Goal: Task Accomplishment & Management: Manage account settings

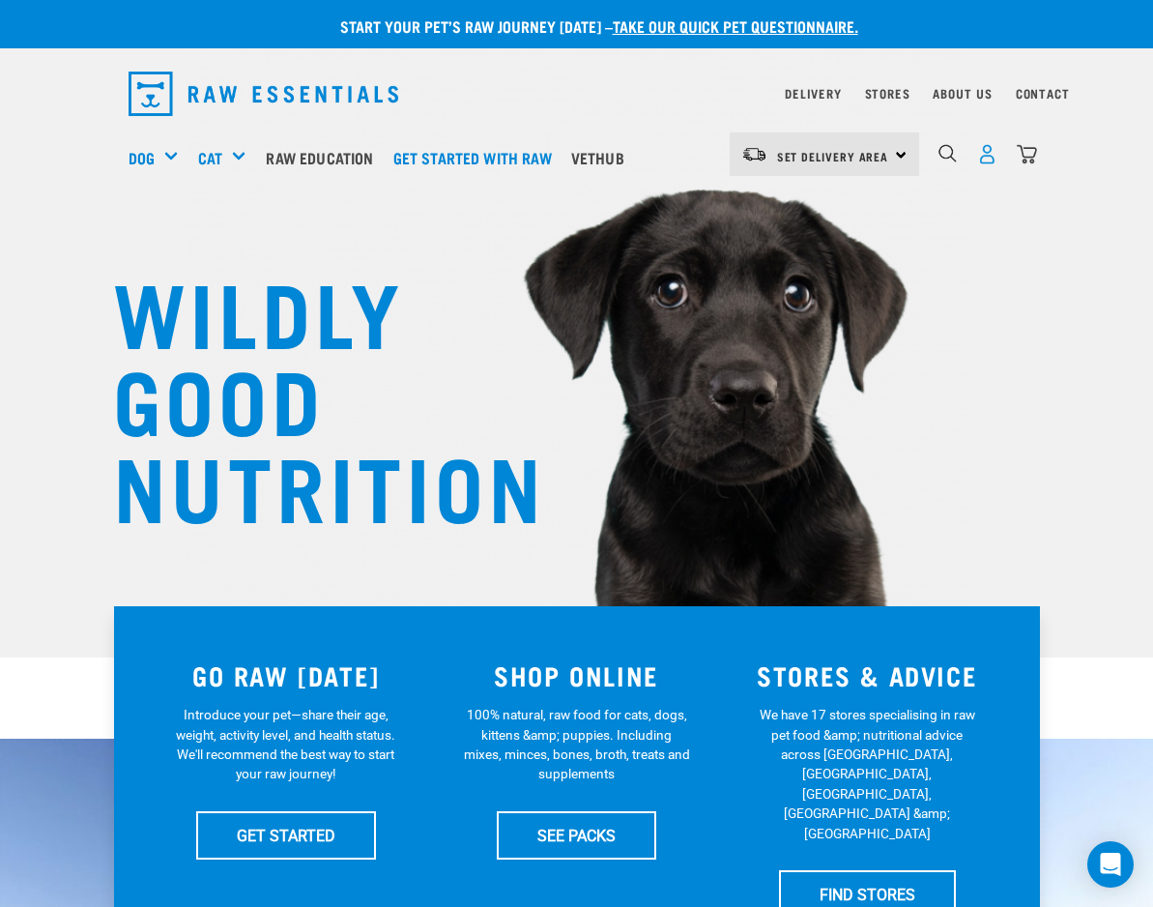
click at [991, 160] on img "dropdown navigation" at bounding box center [987, 154] width 20 height 20
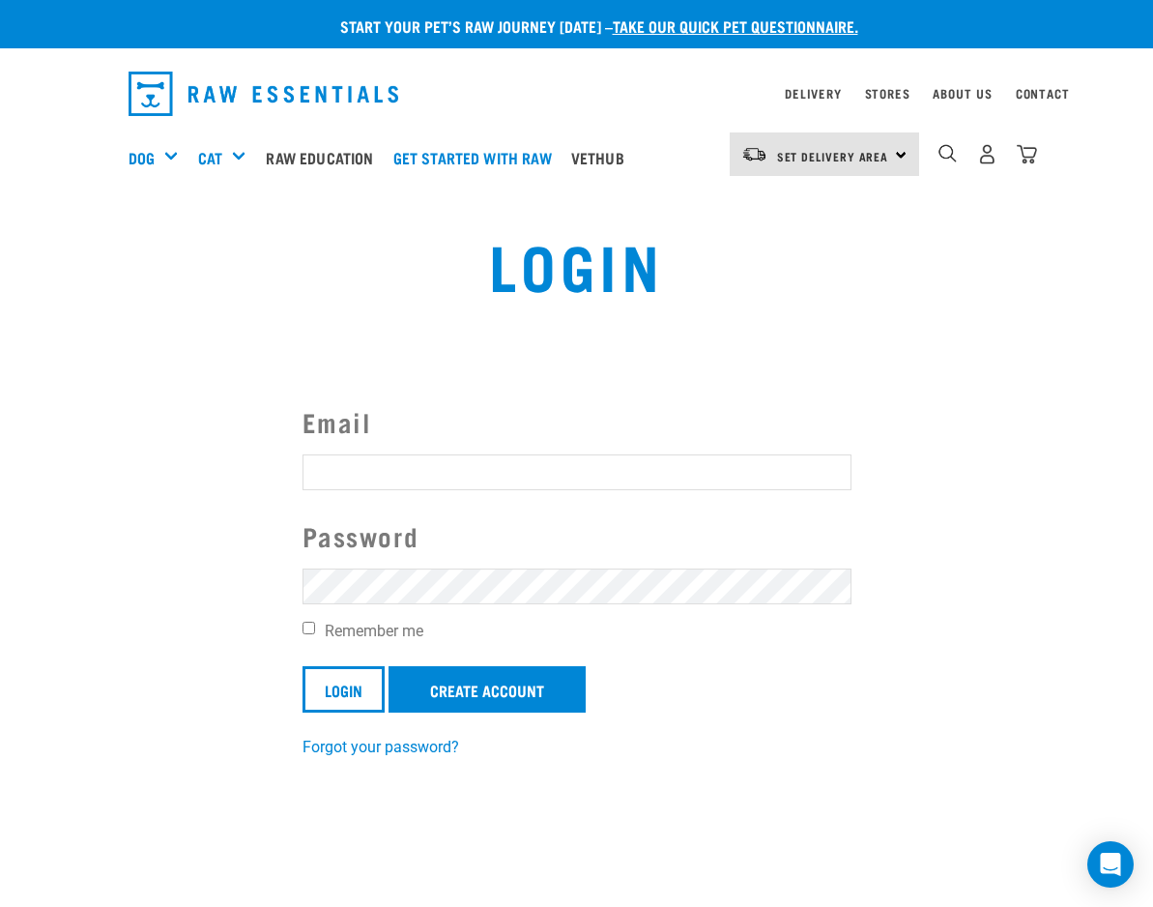
click at [428, 476] on input "Email" at bounding box center [577, 471] width 549 height 35
type input "jessica.traglia@gmail.com"
click at [409, 607] on form "Email jessica.traglia@gmail.com Password Remember me Login Create Account" at bounding box center [577, 557] width 549 height 310
click at [303, 666] on input "Login" at bounding box center [344, 689] width 82 height 46
click at [307, 627] on input "Remember me" at bounding box center [309, 628] width 13 height 13
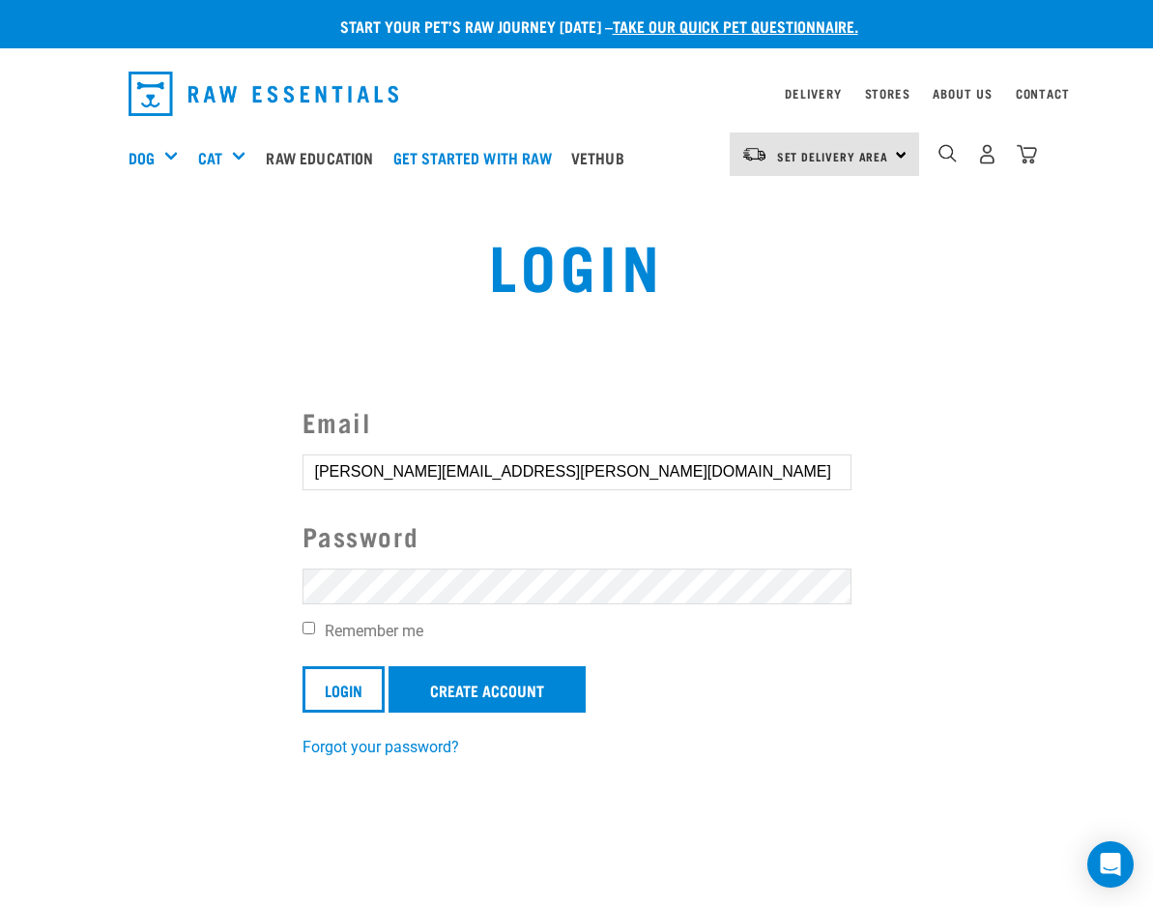
checkbox input "true"
click at [321, 686] on input "Login" at bounding box center [344, 689] width 82 height 46
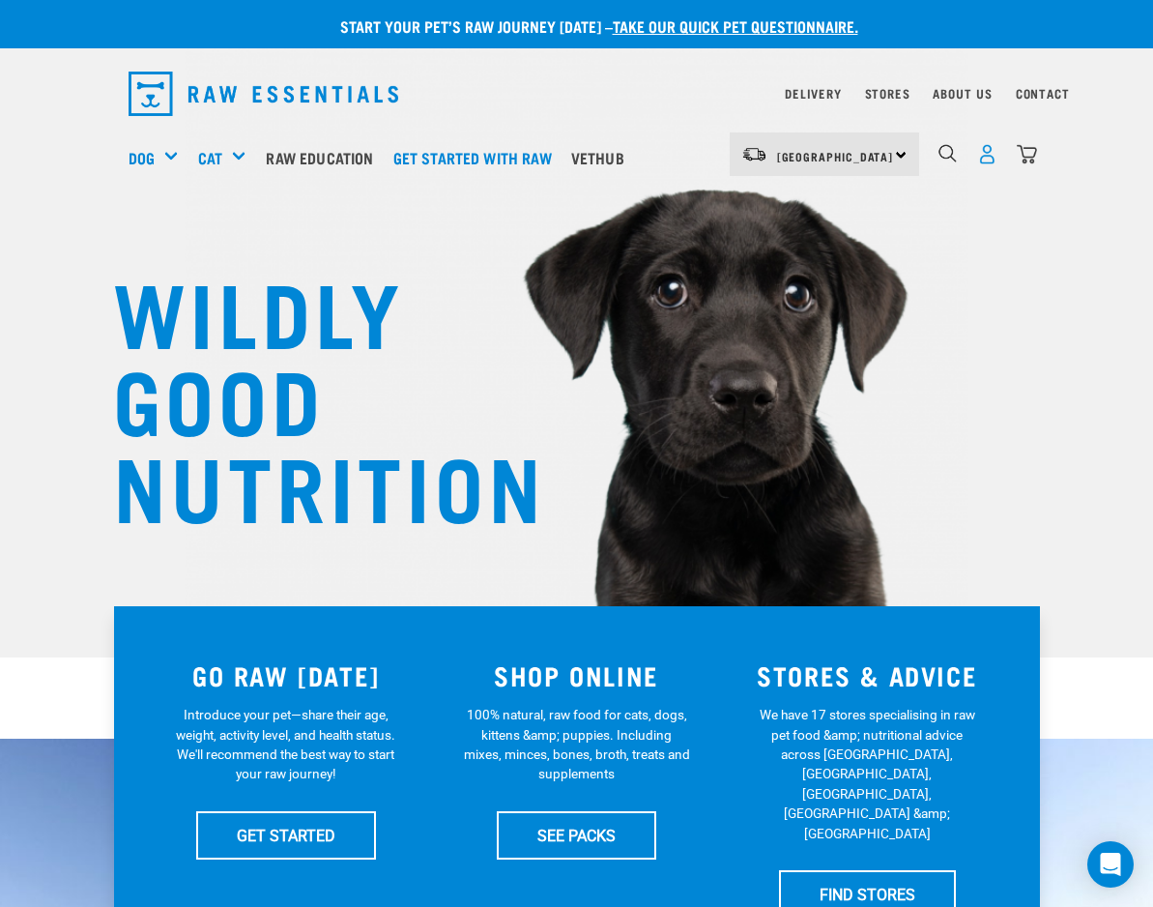
click at [982, 154] on img "dropdown navigation" at bounding box center [987, 154] width 20 height 20
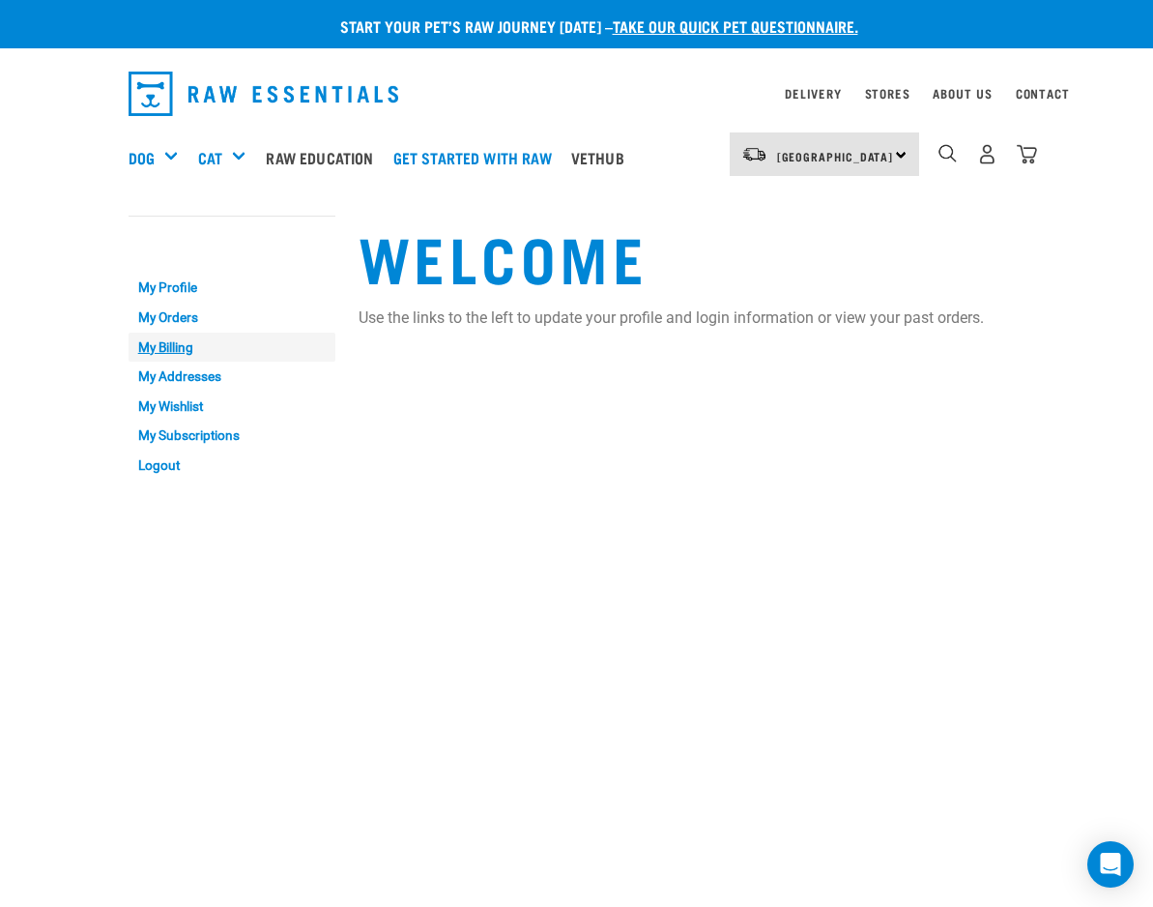
click at [181, 351] on link "My Billing" at bounding box center [232, 348] width 207 height 30
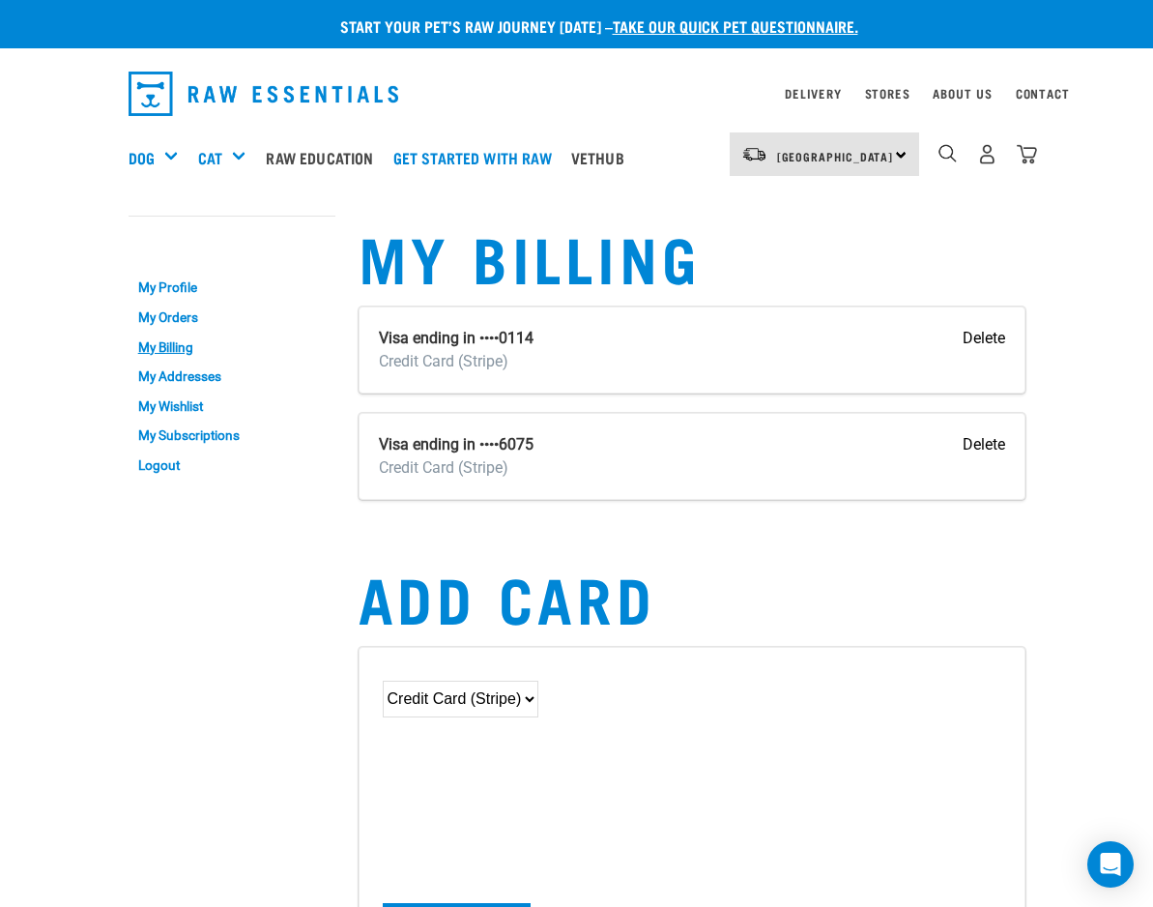
click at [982, 338] on input "Delete" at bounding box center [984, 338] width 43 height 23
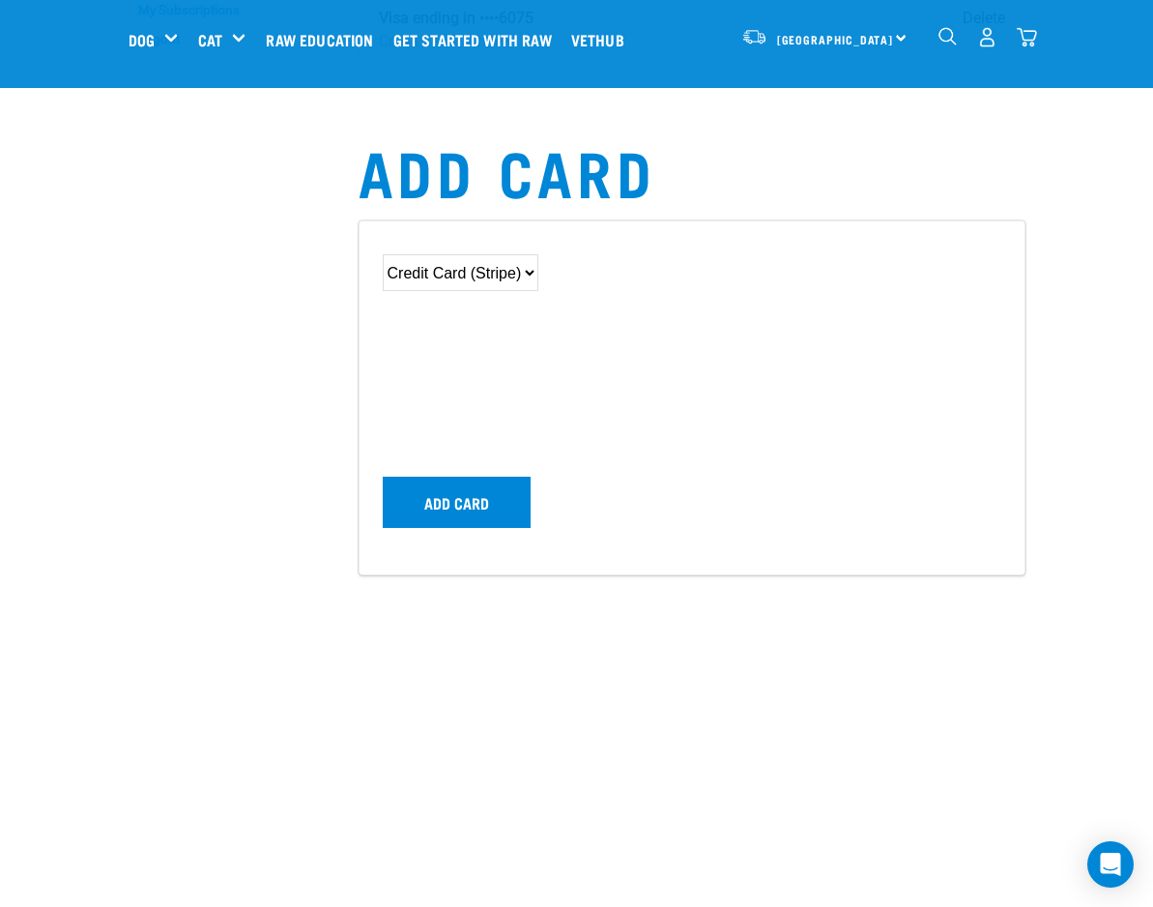
scroll to position [387, 0]
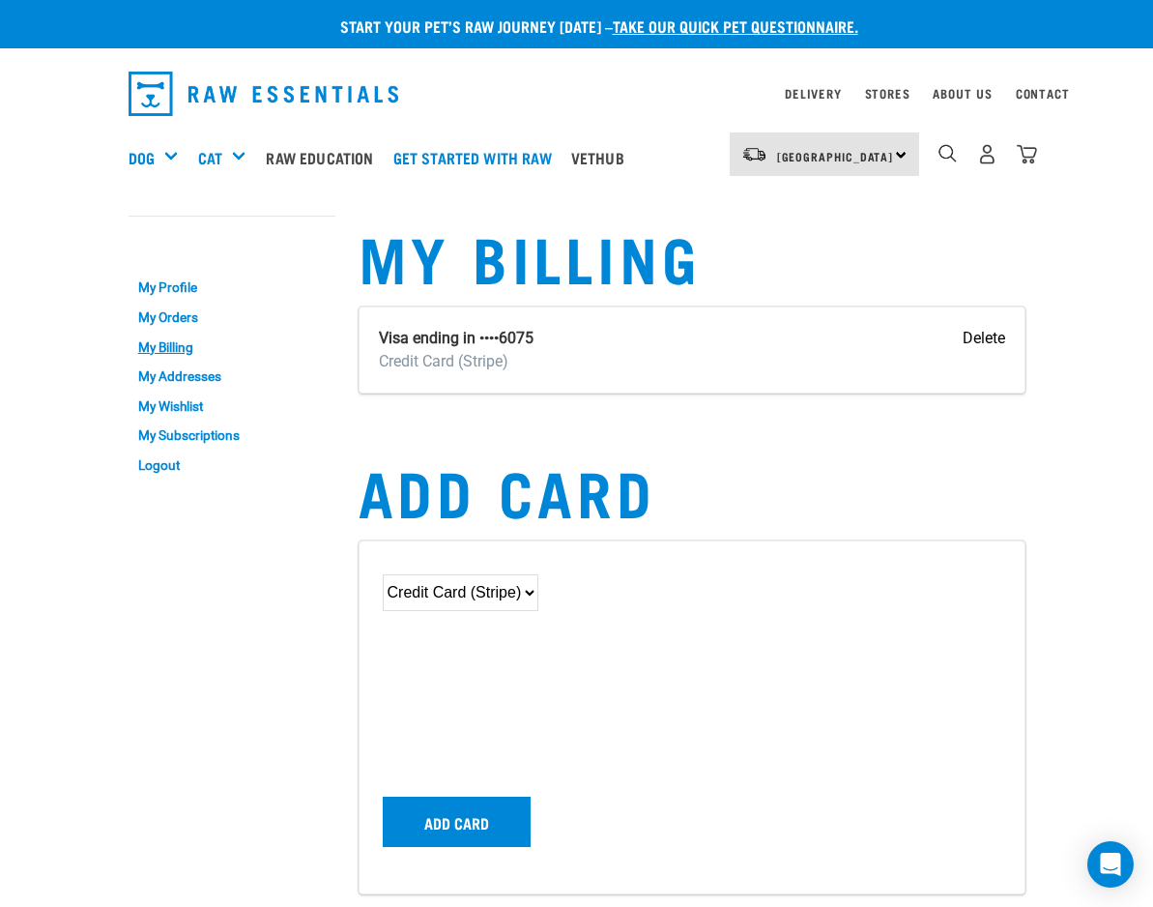
scroll to position [160, 0]
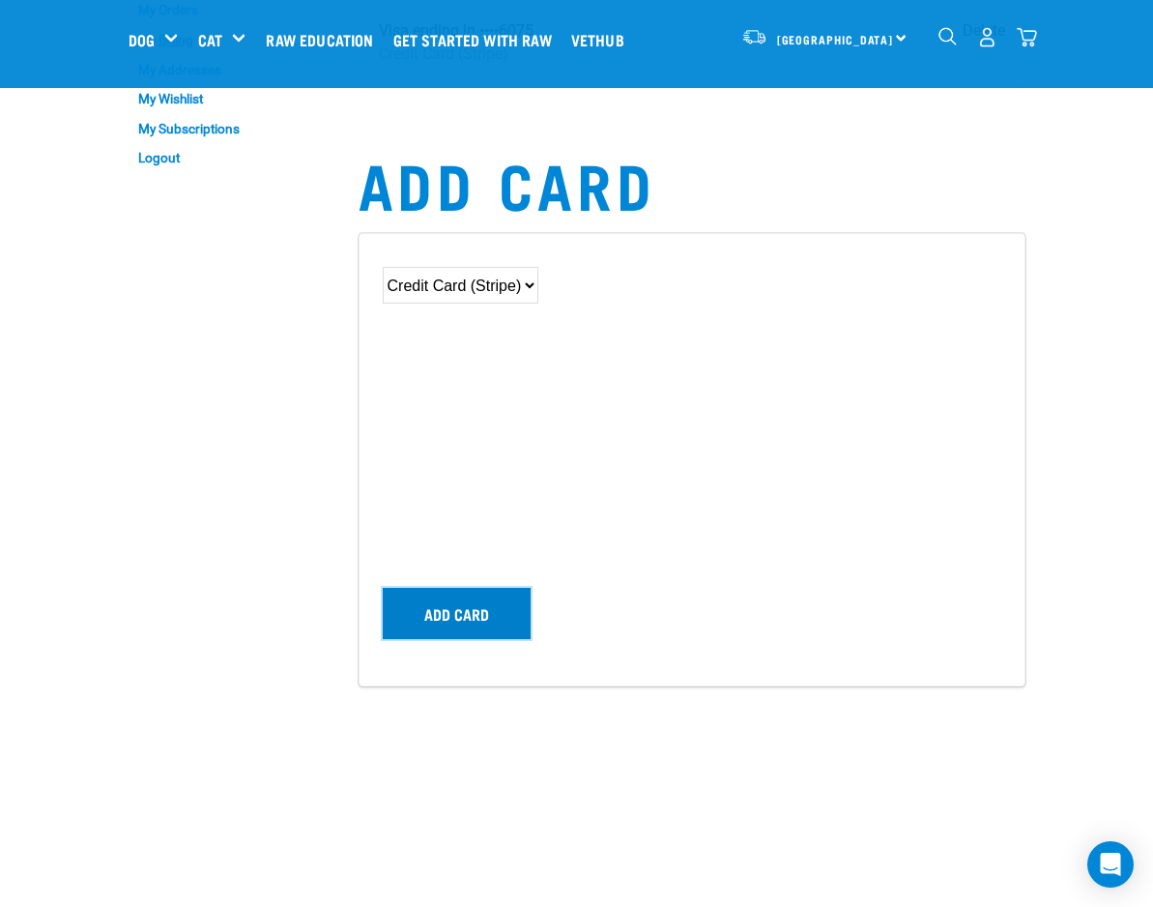
click at [491, 614] on button "Add card" at bounding box center [457, 613] width 148 height 50
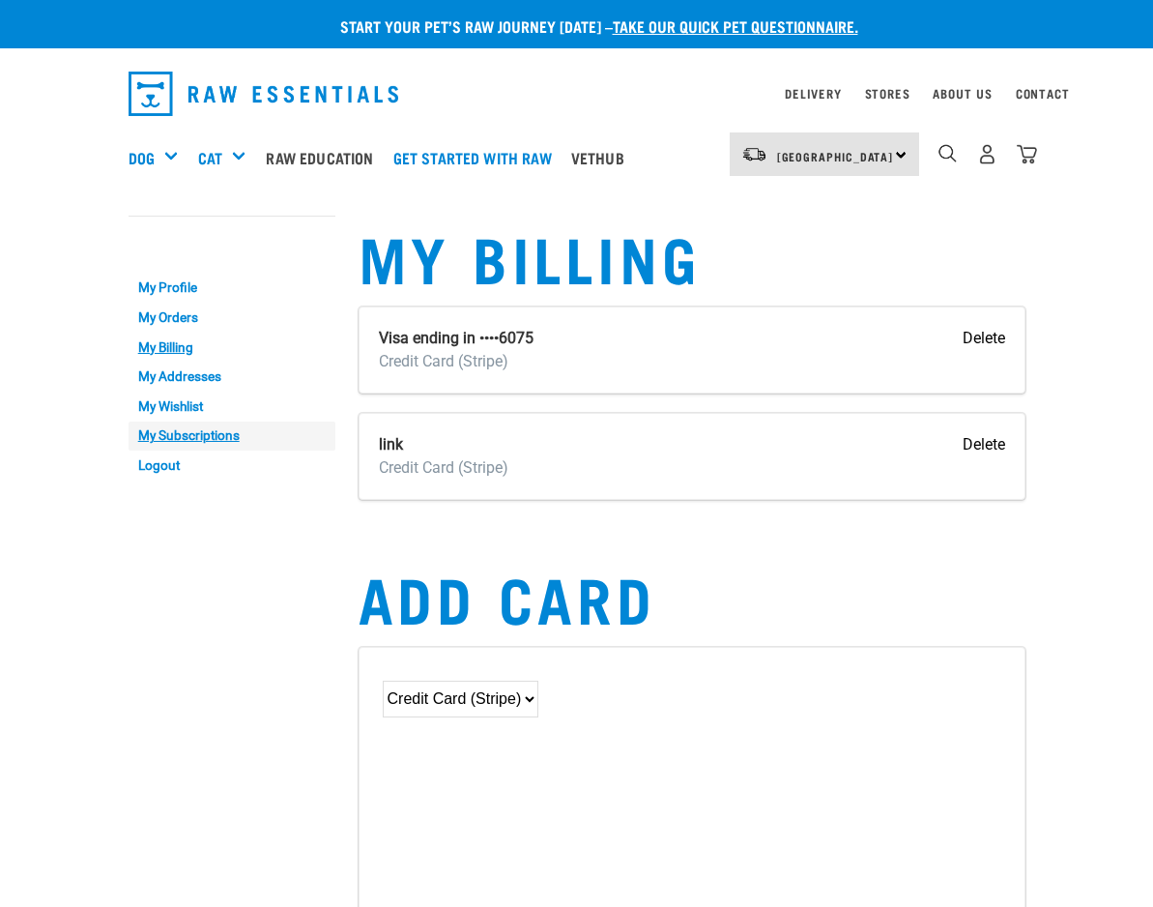
click at [209, 441] on link "My Subscriptions" at bounding box center [232, 437] width 207 height 30
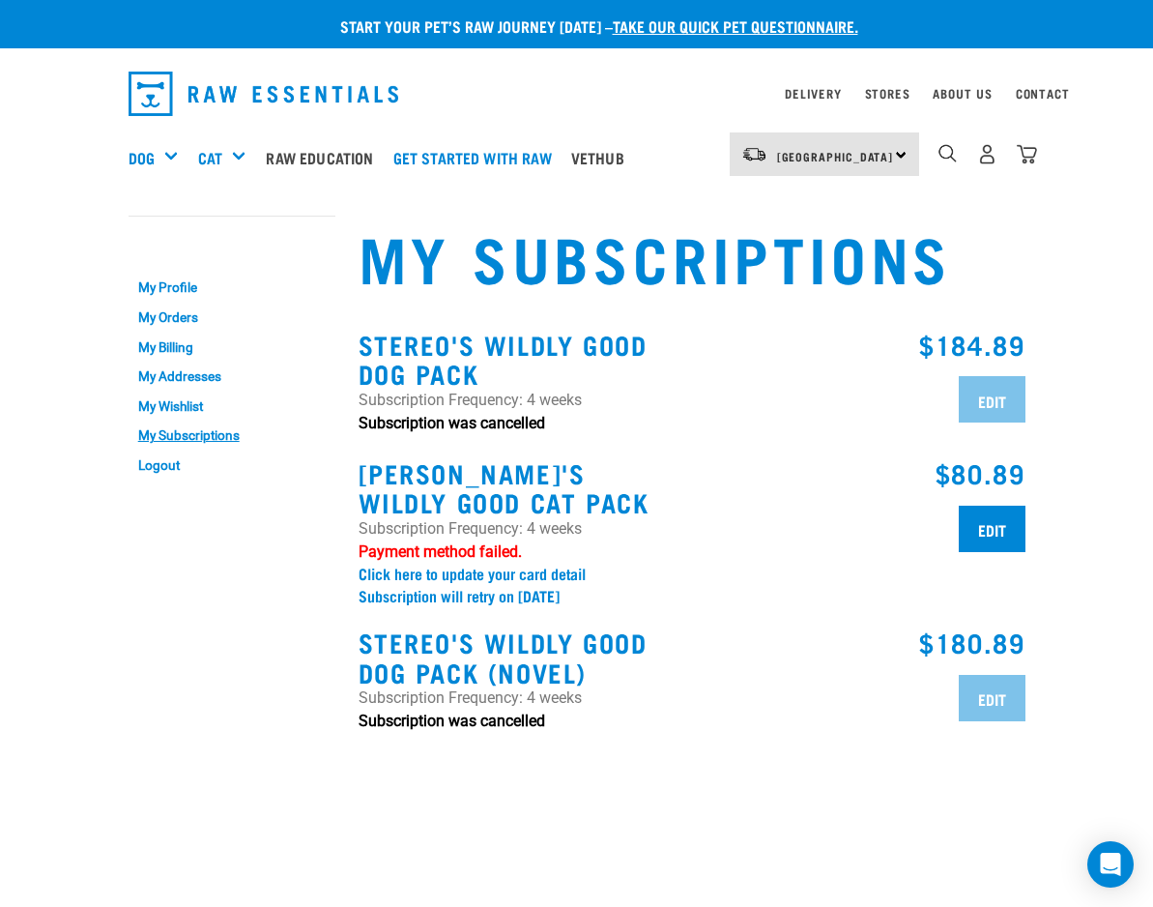
click at [948, 525] on div "$80.89 Edit" at bounding box center [864, 531] width 345 height 169
click at [977, 525] on input "Edit" at bounding box center [992, 529] width 67 height 46
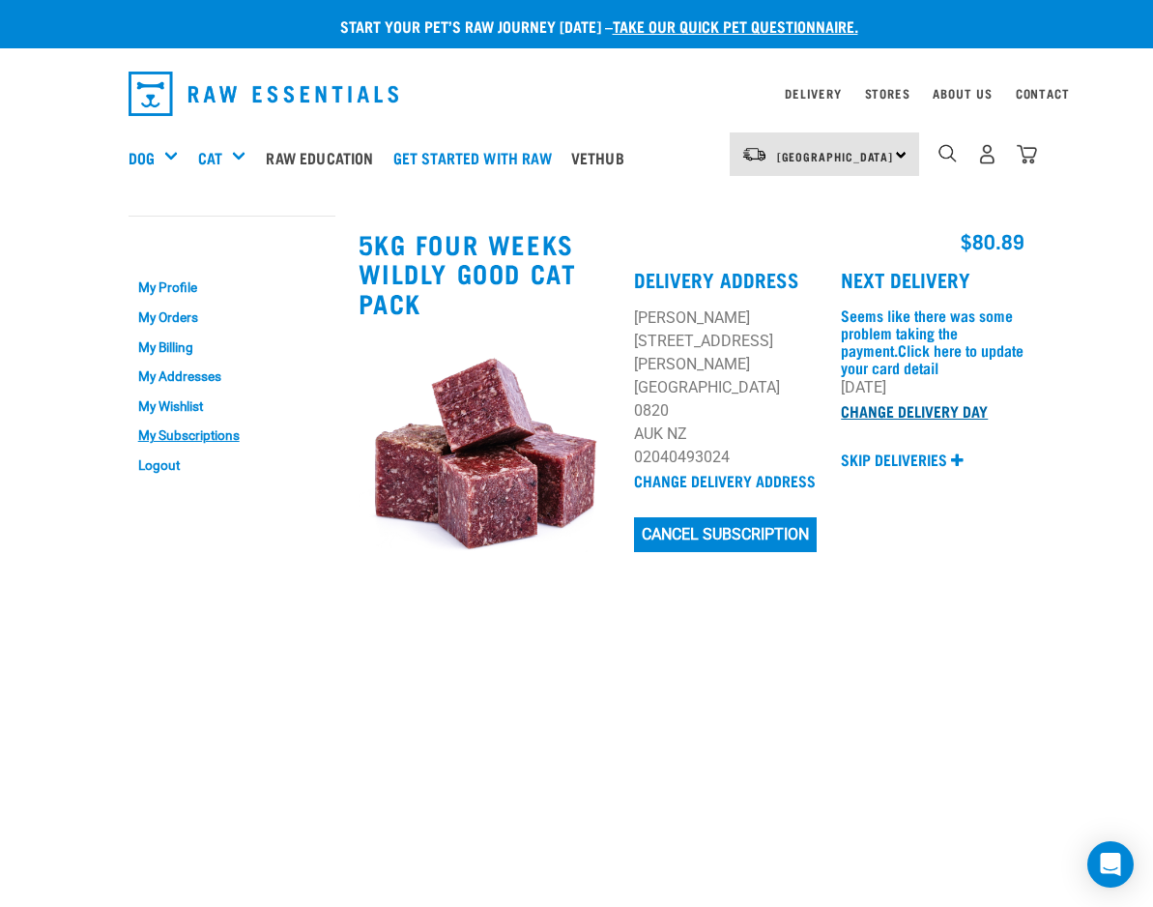
click at [897, 410] on link "Change Delivery Day" at bounding box center [914, 410] width 147 height 9
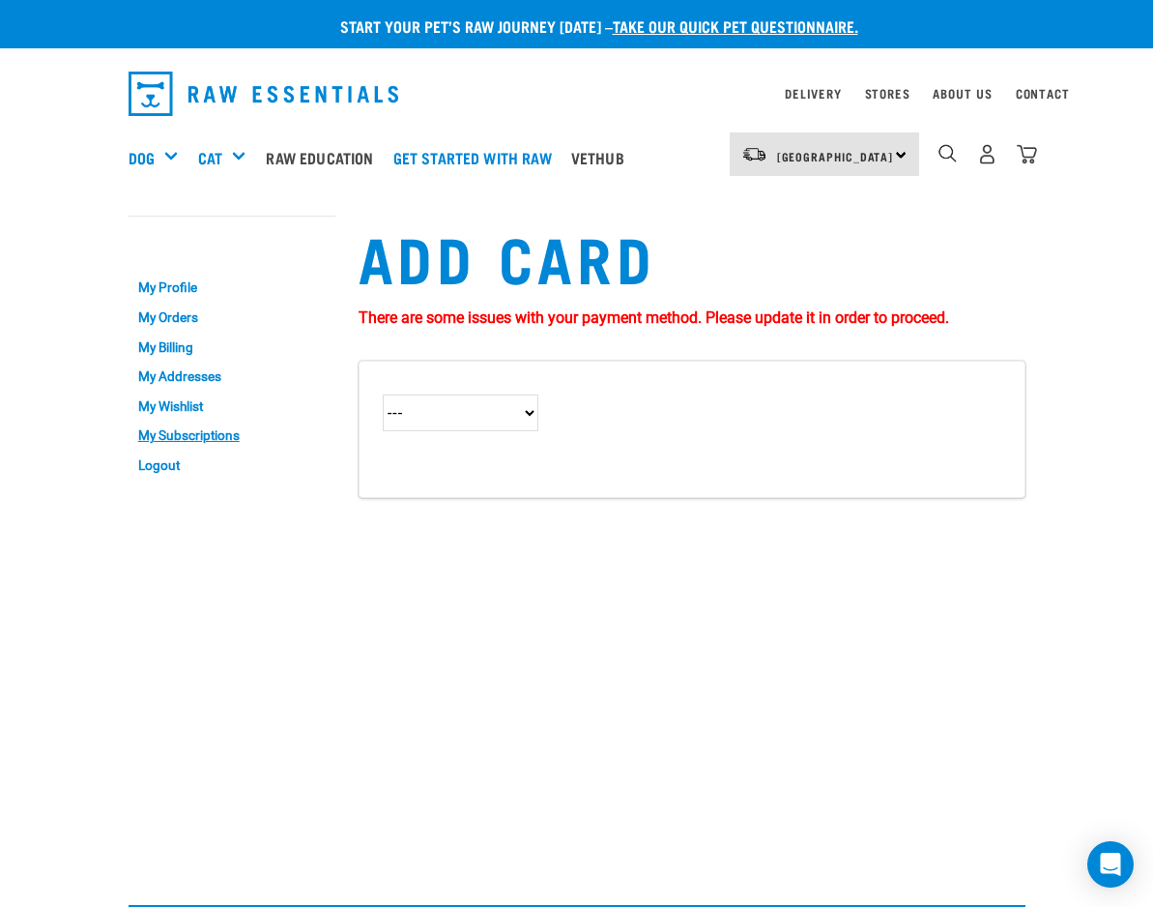
click at [508, 409] on select "--- Credit Card (Stripe)" at bounding box center [461, 412] width 156 height 37
select select "2"
click at [383, 394] on select "--- Credit Card (Stripe)" at bounding box center [461, 412] width 156 height 37
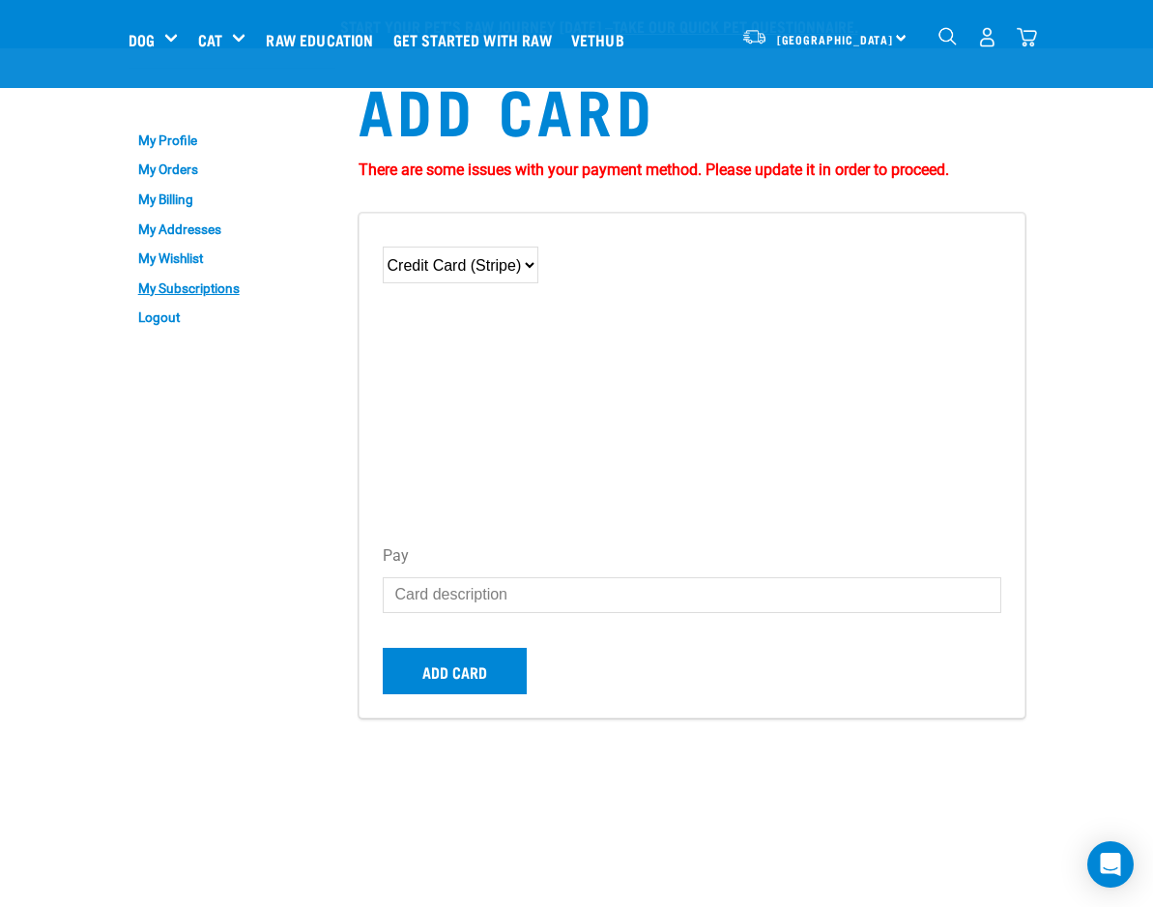
scroll to position [191, 0]
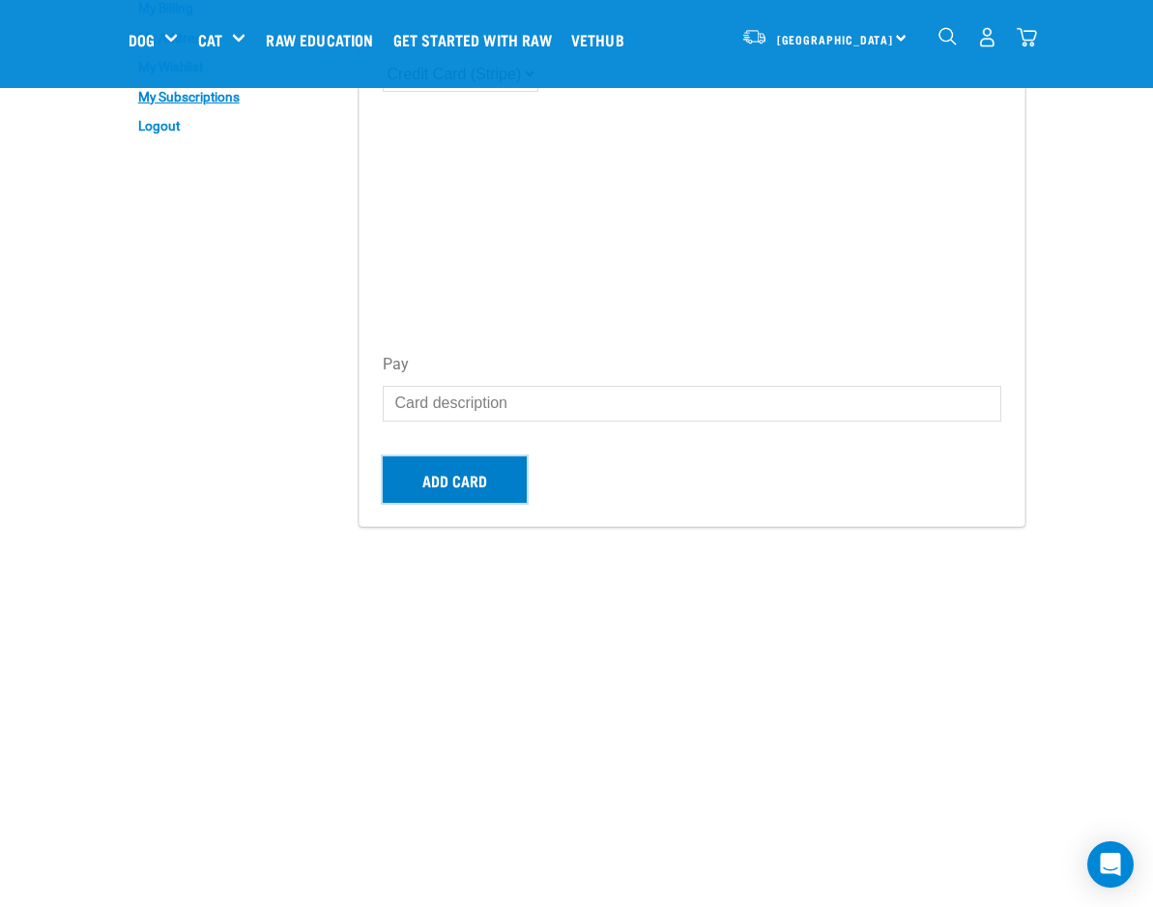
click at [478, 487] on button "Add card" at bounding box center [455, 479] width 144 height 46
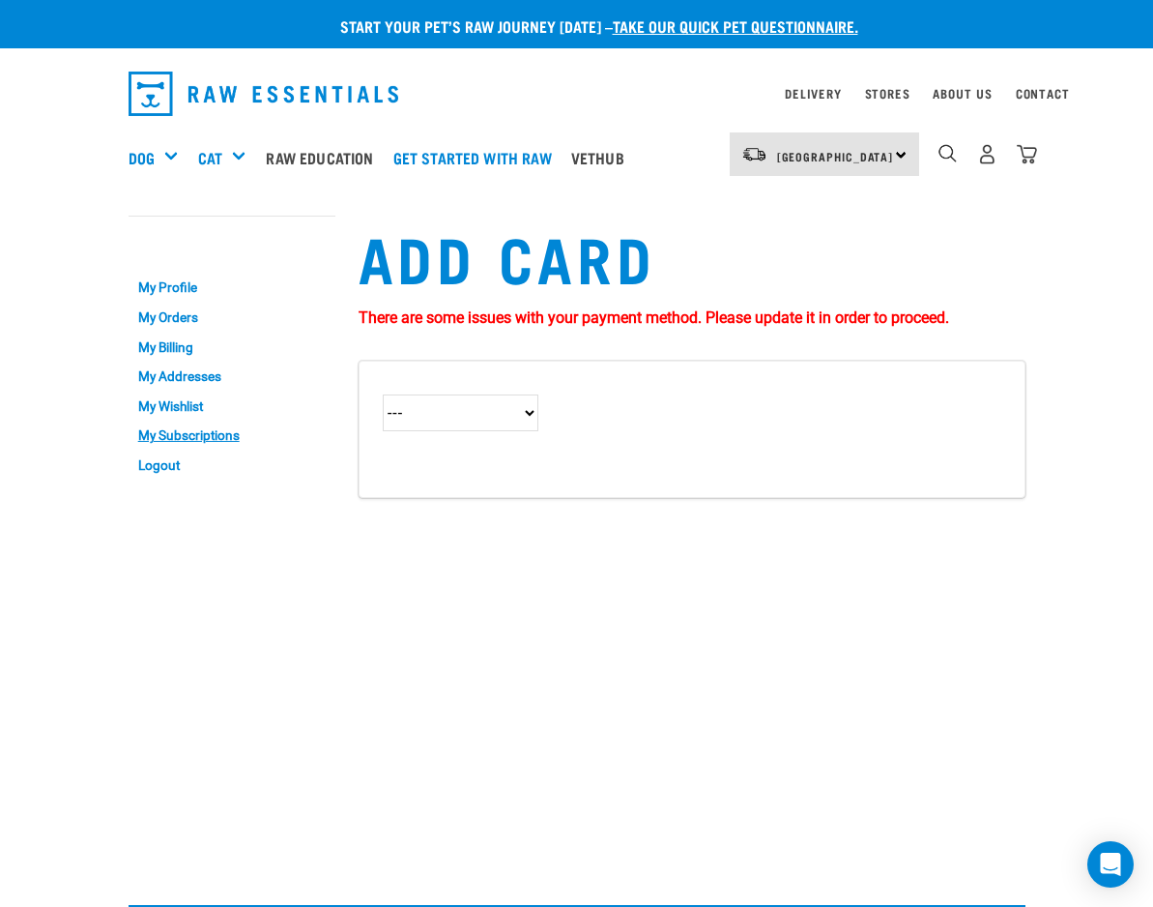
click at [39, 394] on button "delete" at bounding box center [28, 383] width 19 height 19
click at [701, 440] on div "--- Credit Card (Stripe)" at bounding box center [692, 417] width 642 height 89
click at [537, 419] on select "--- Credit Card (Stripe)" at bounding box center [461, 412] width 156 height 37
select select "2"
click at [383, 394] on select "--- Credit Card (Stripe)" at bounding box center [461, 412] width 156 height 37
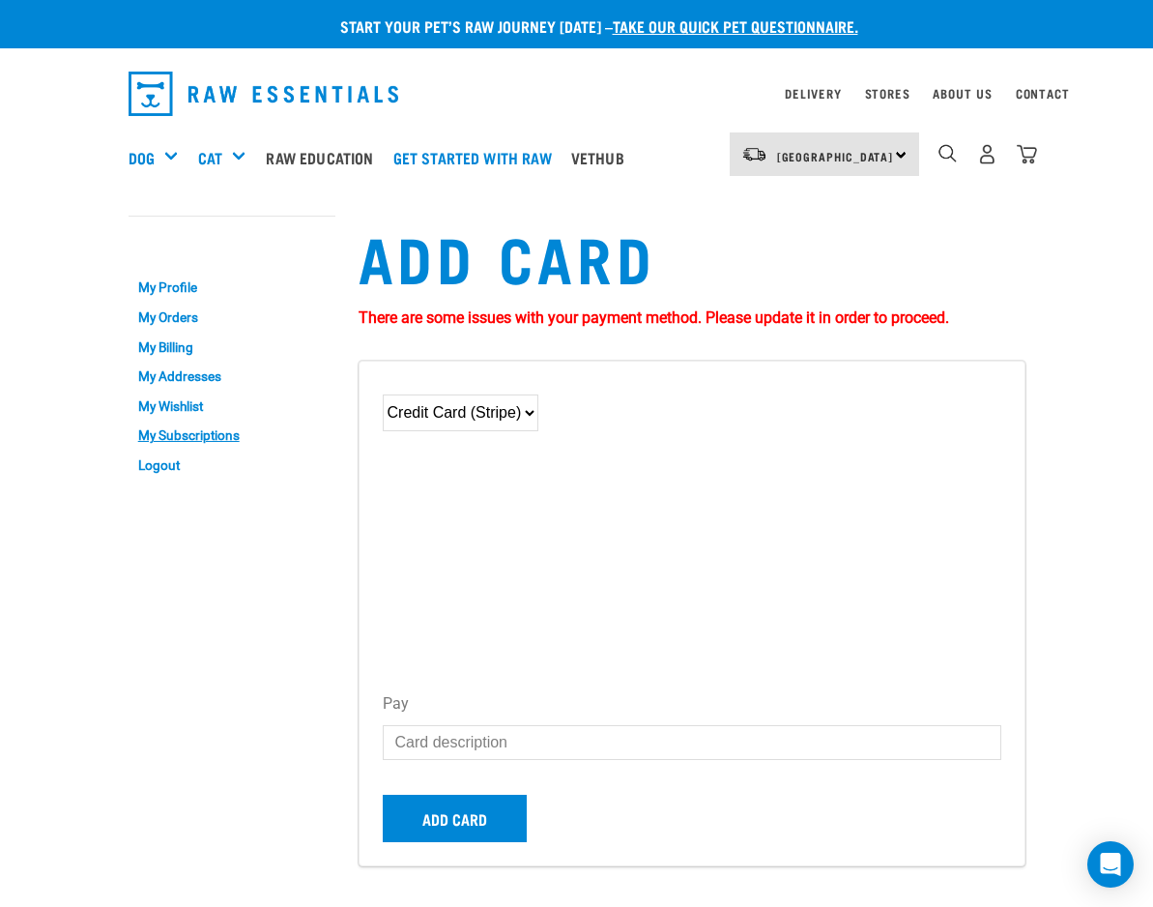
click at [512, 734] on input "text" at bounding box center [692, 742] width 619 height 35
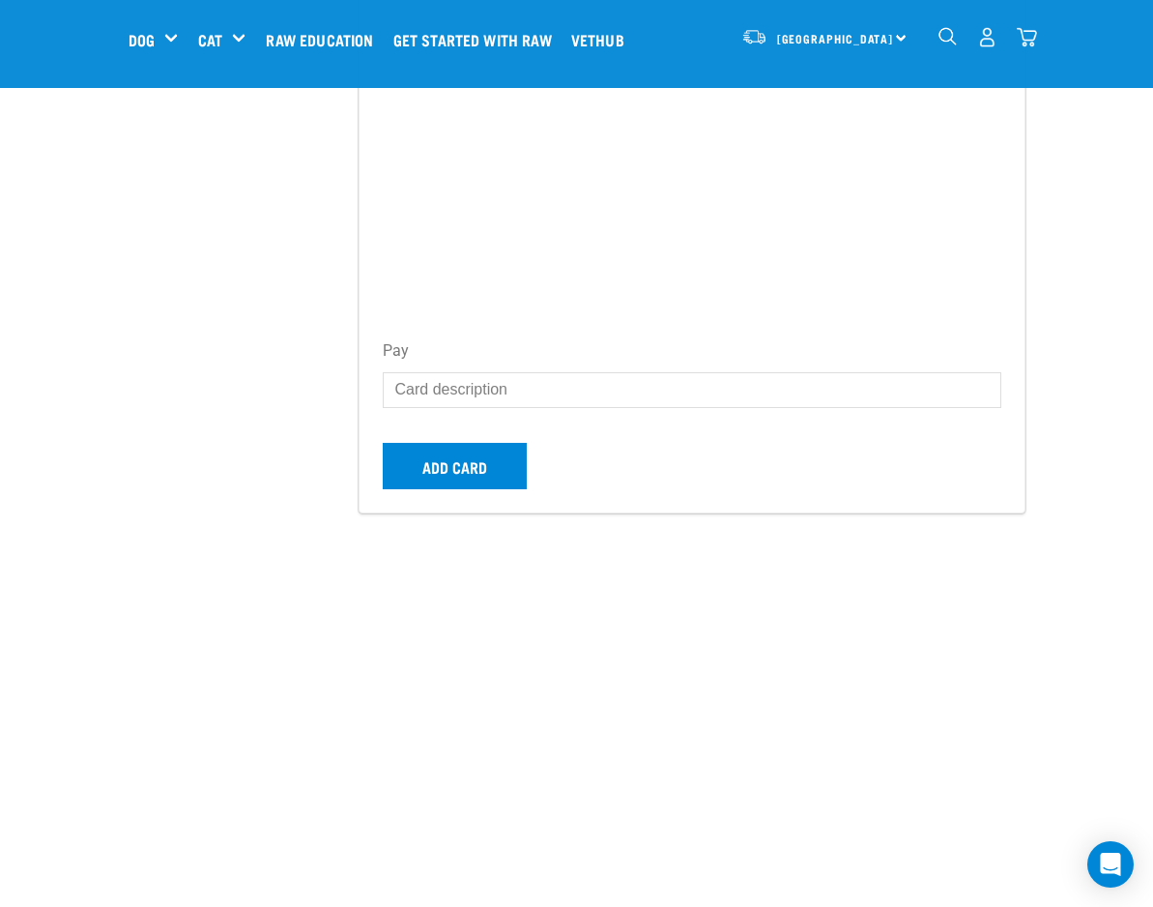
scroll to position [524, 0]
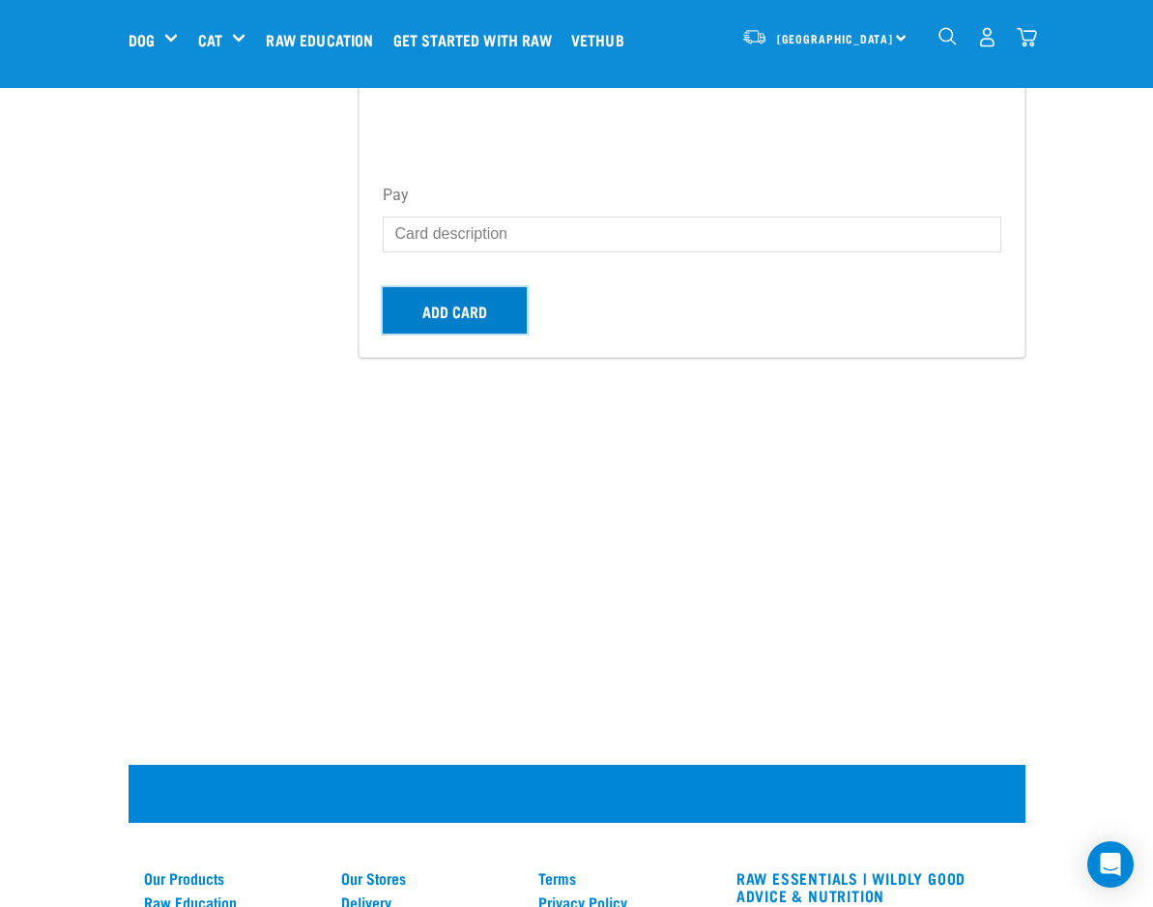
click at [482, 313] on button "Add card" at bounding box center [455, 310] width 144 height 46
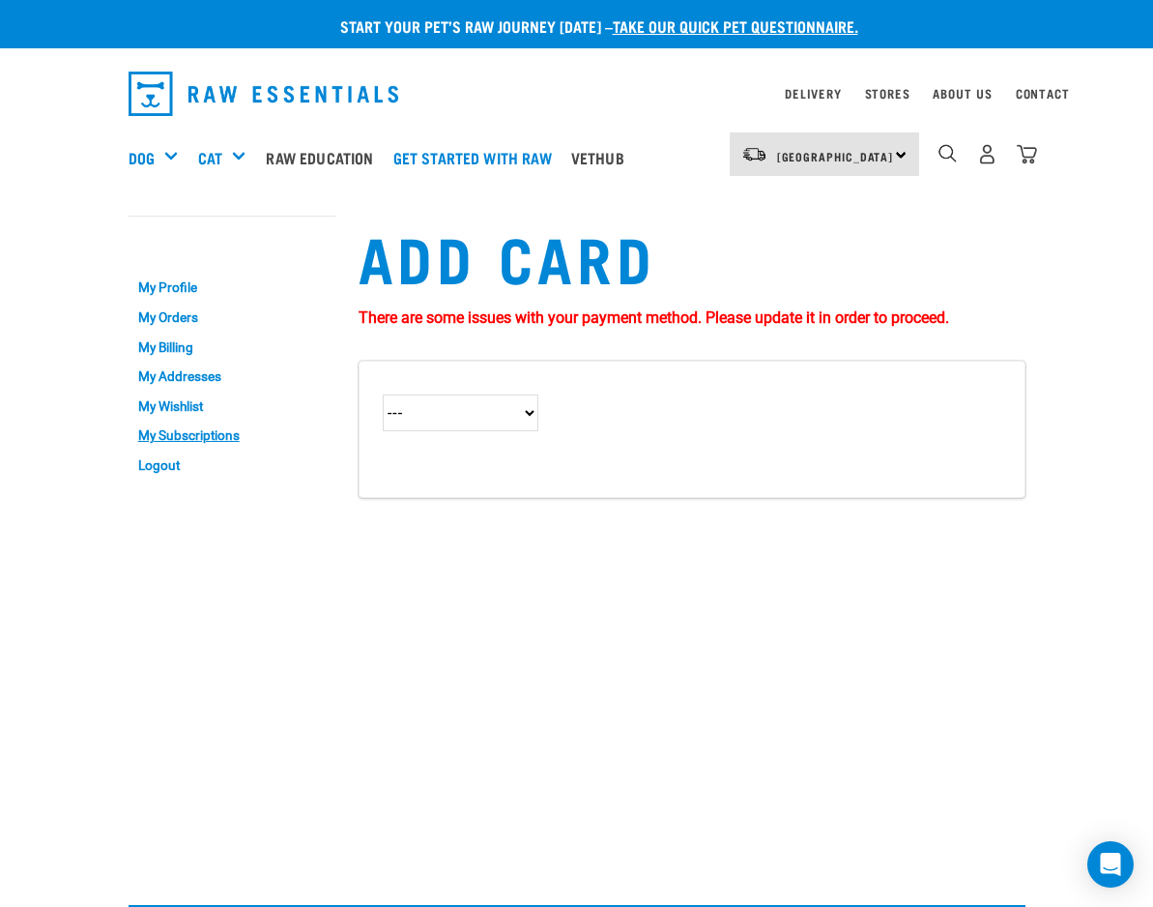
click at [39, 394] on button "delete" at bounding box center [28, 383] width 19 height 19
click at [195, 430] on link "My Subscriptions" at bounding box center [232, 437] width 207 height 30
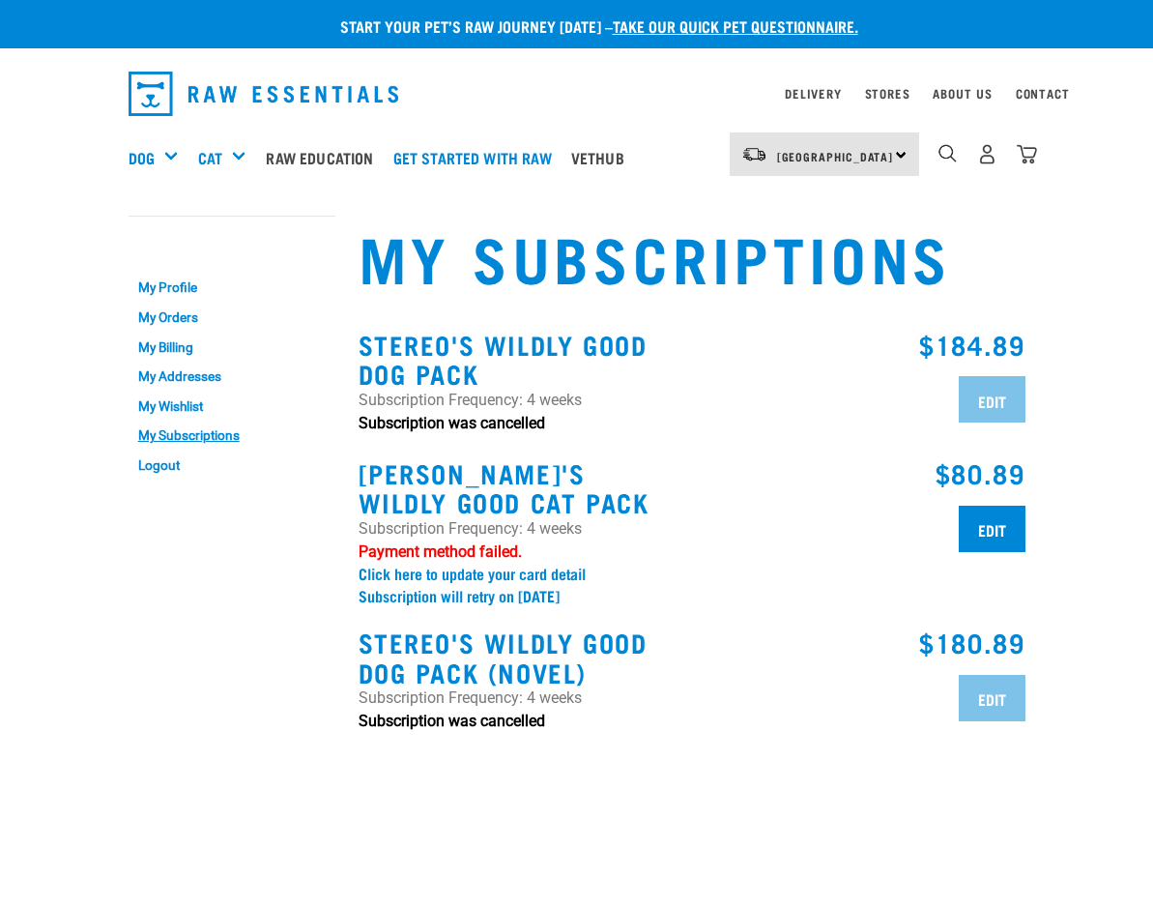
click at [463, 550] on p "Payment method failed." at bounding box center [520, 551] width 322 height 23
click at [459, 577] on link "Click here to update your card detail" at bounding box center [472, 573] width 227 height 9
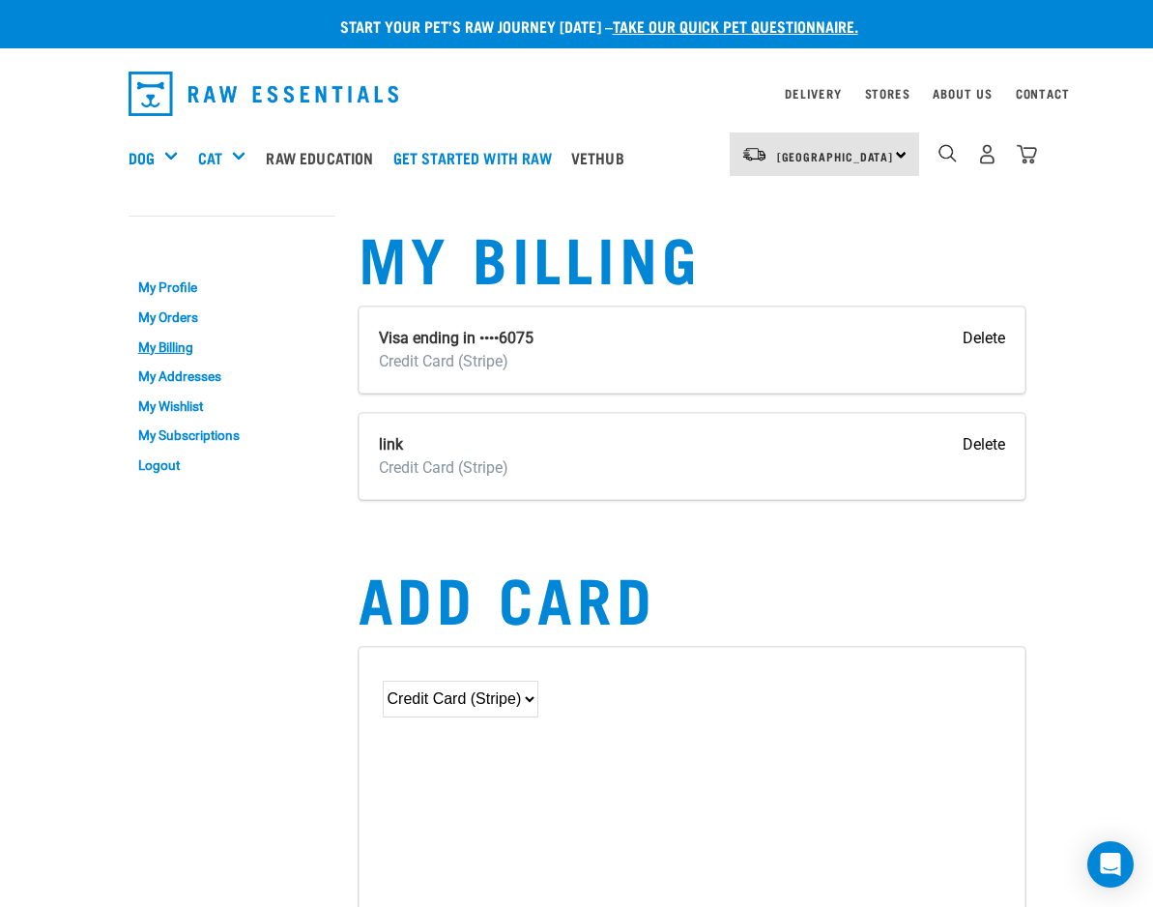
click at [984, 328] on input "Delete" at bounding box center [984, 338] width 43 height 23
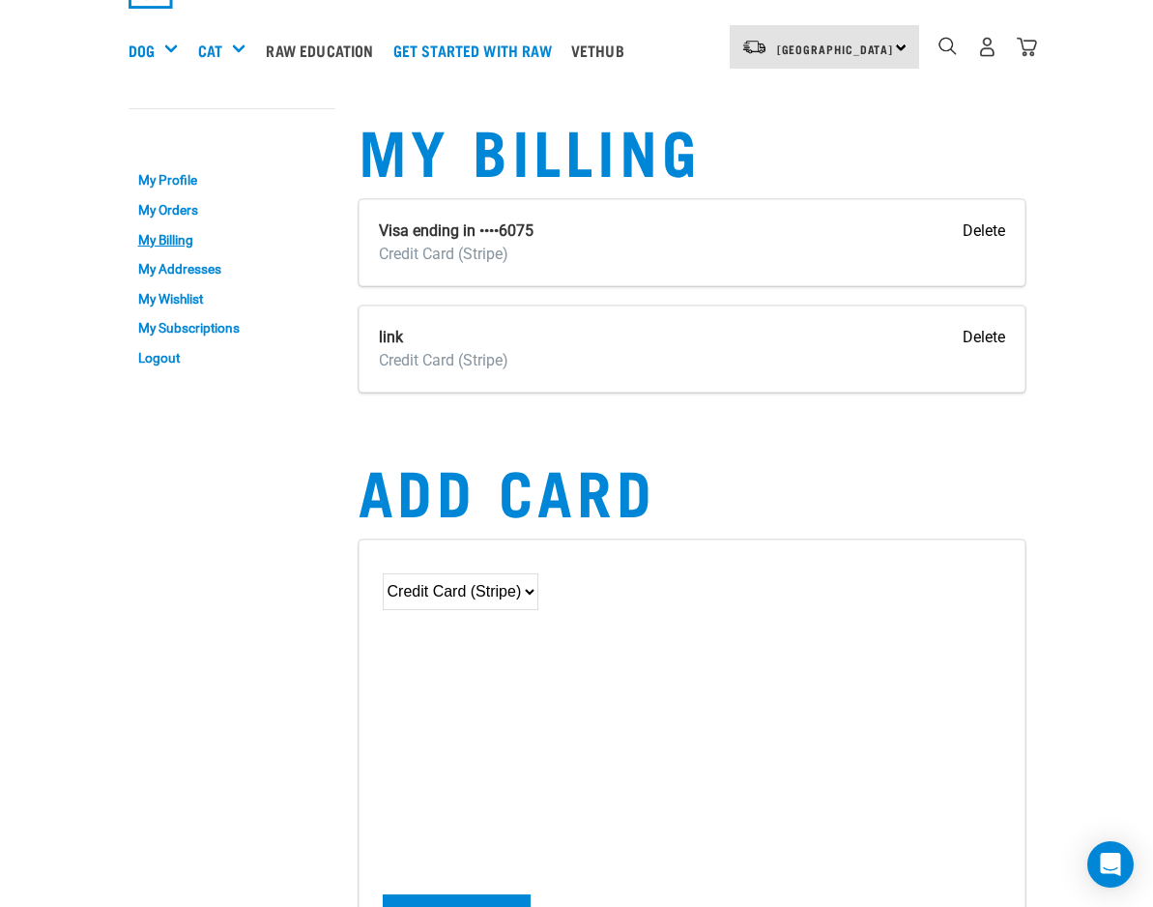
scroll to position [146, 0]
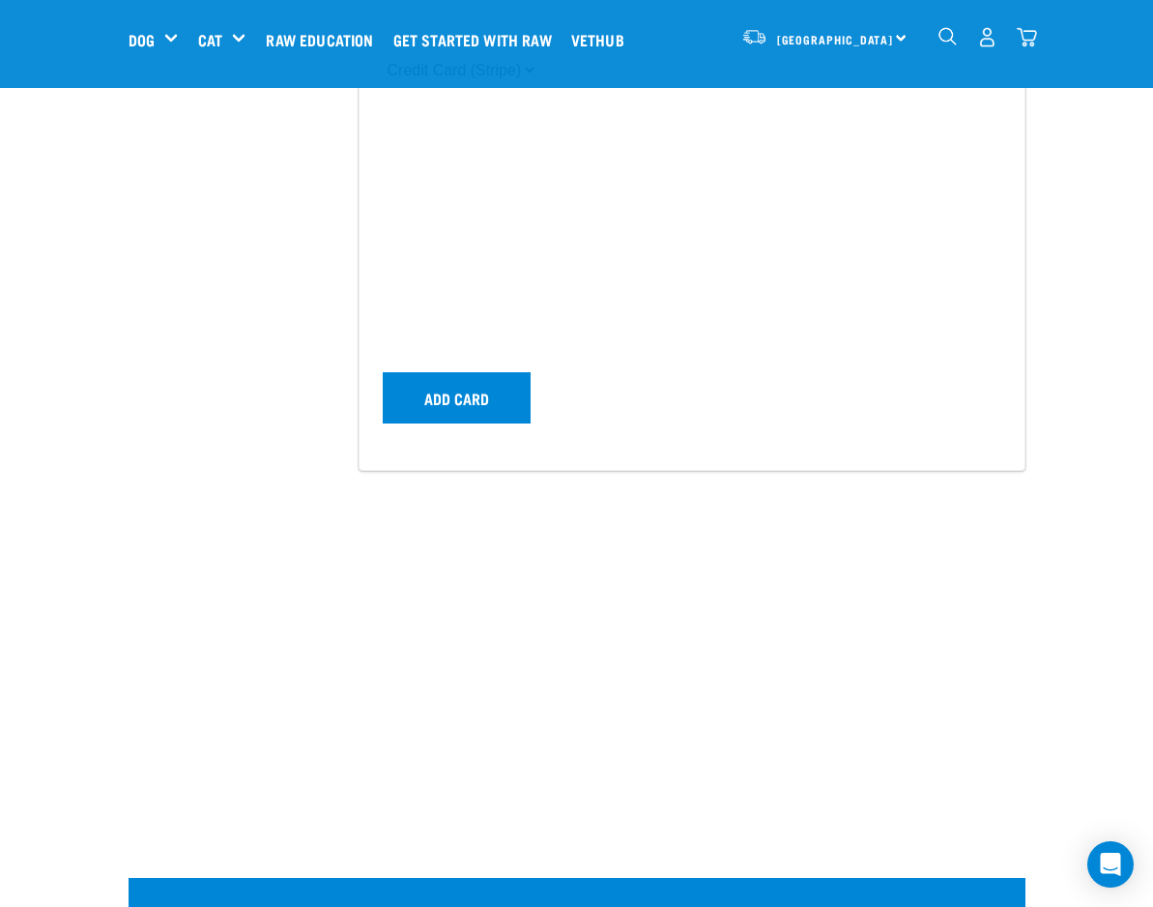
scroll to position [398, 0]
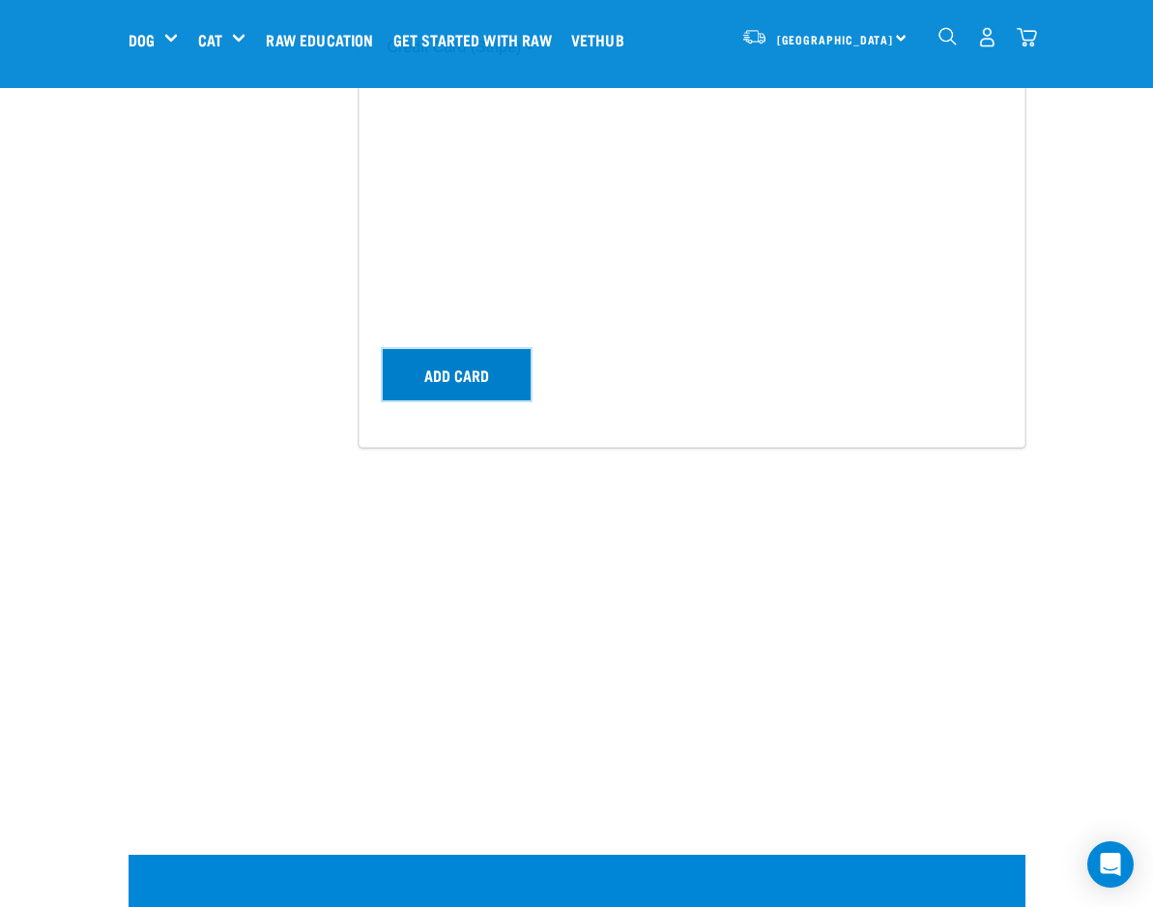
click at [488, 359] on button "Add card" at bounding box center [457, 374] width 148 height 50
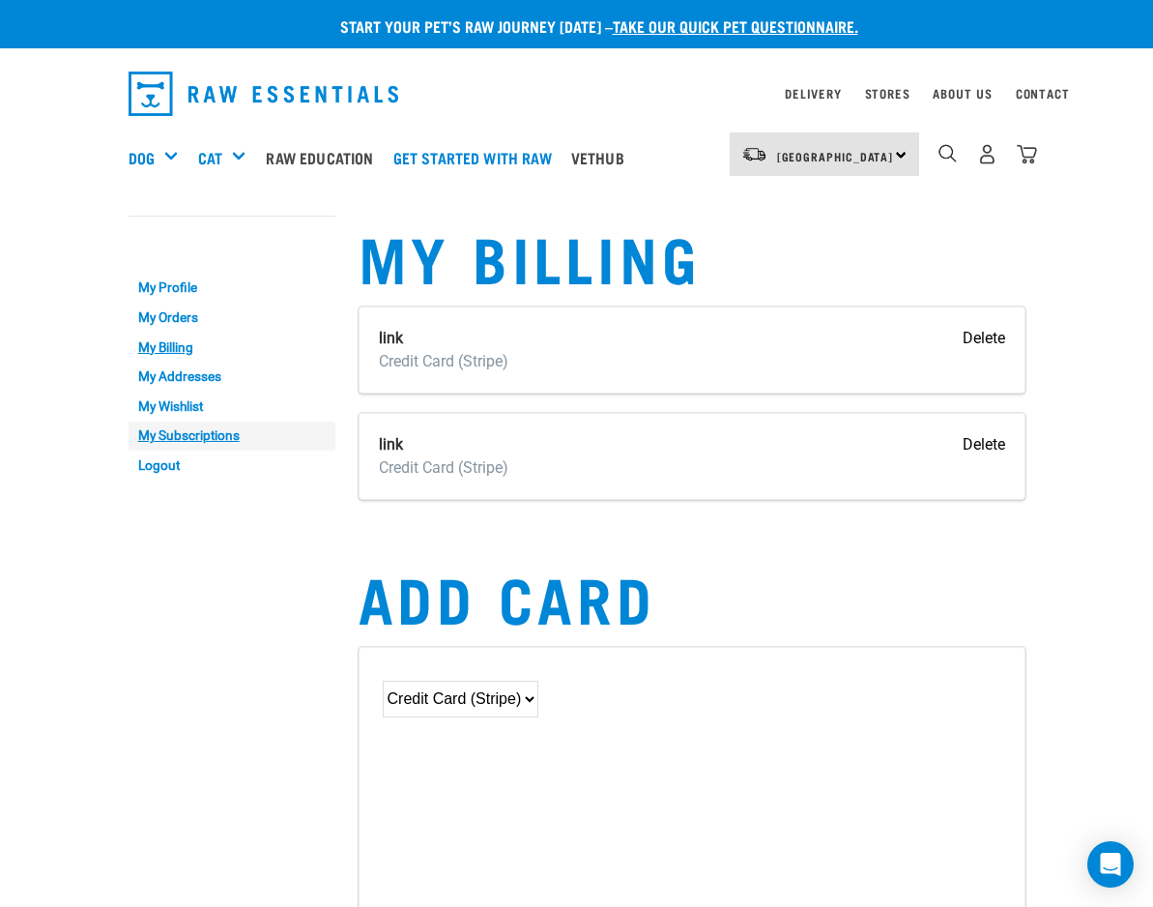
click at [212, 435] on link "My Subscriptions" at bounding box center [232, 437] width 207 height 30
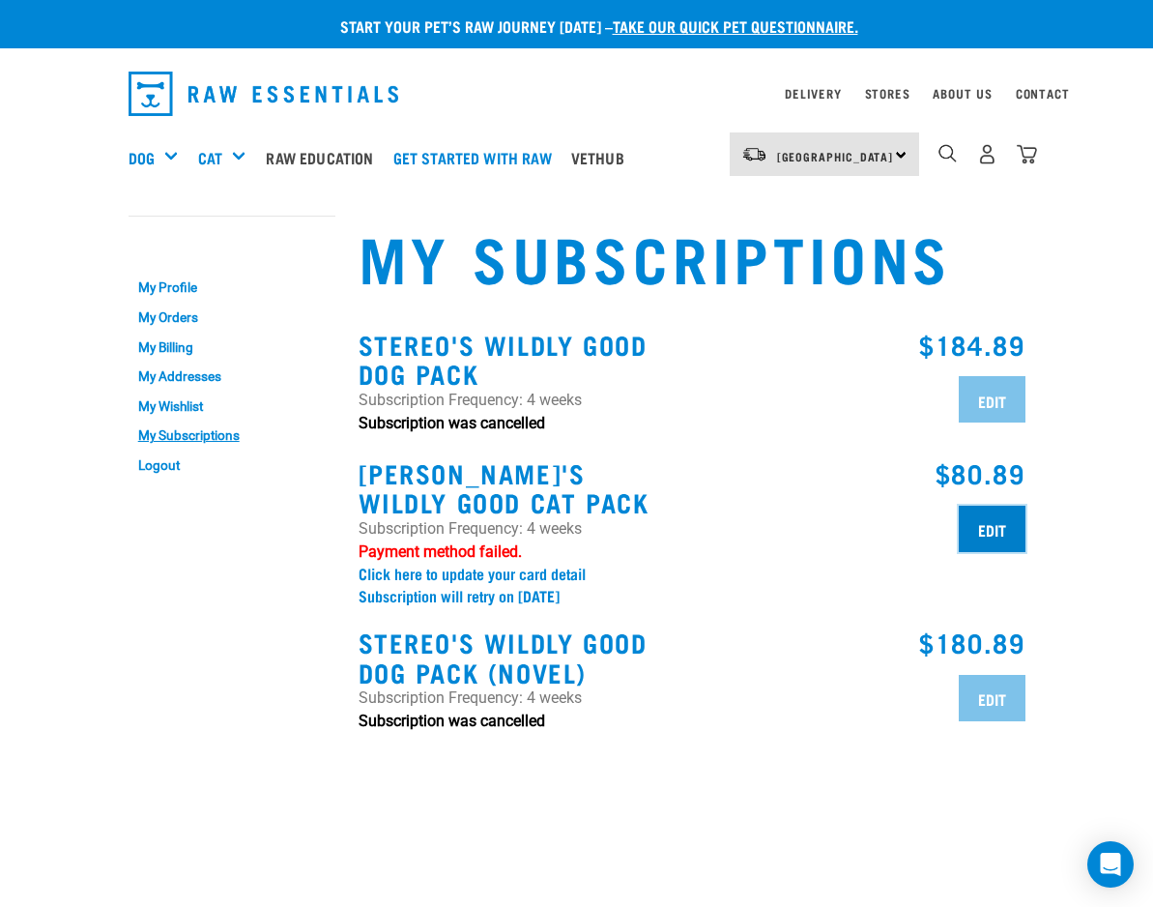
click at [986, 526] on input "Edit" at bounding box center [992, 529] width 67 height 46
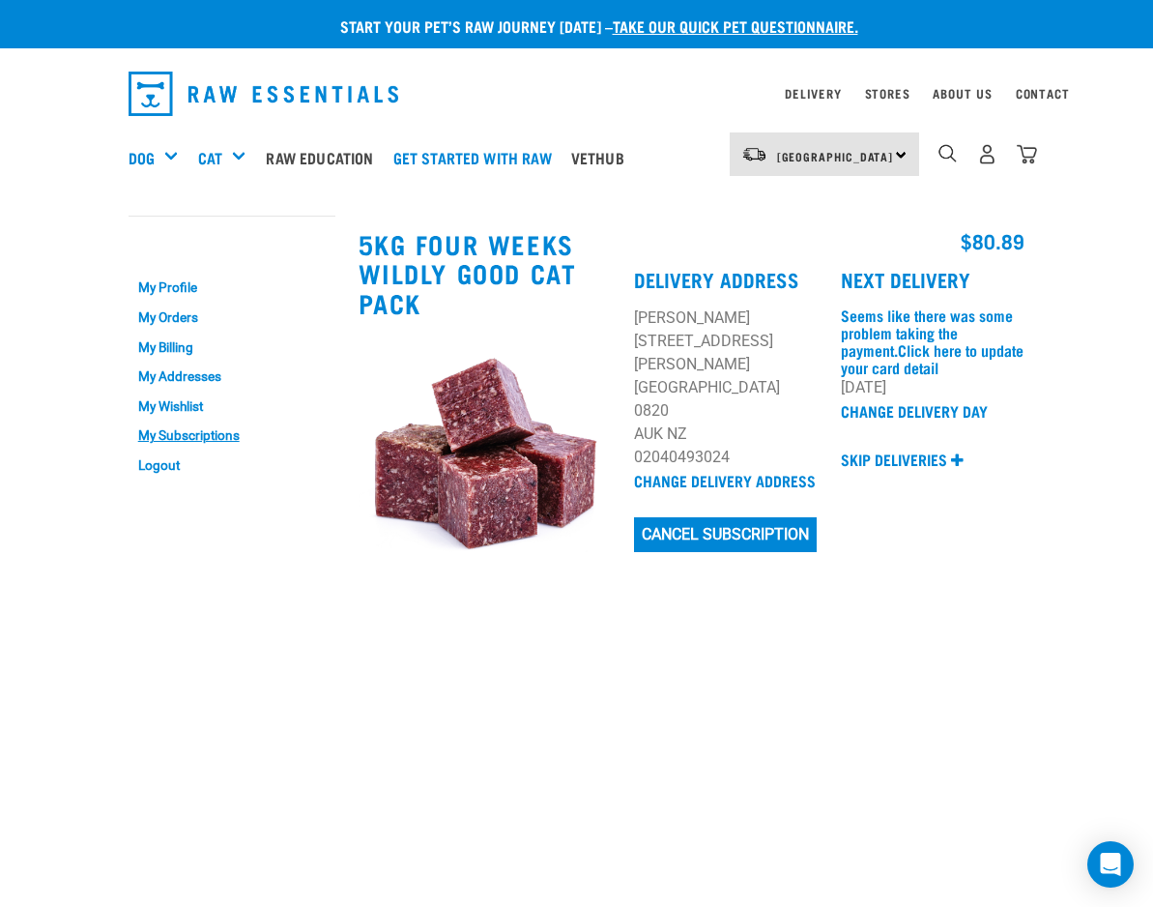
click at [917, 403] on div "Change Delivery Day" at bounding box center [933, 411] width 184 height 25
click at [908, 415] on link "Change Delivery Day" at bounding box center [914, 410] width 147 height 9
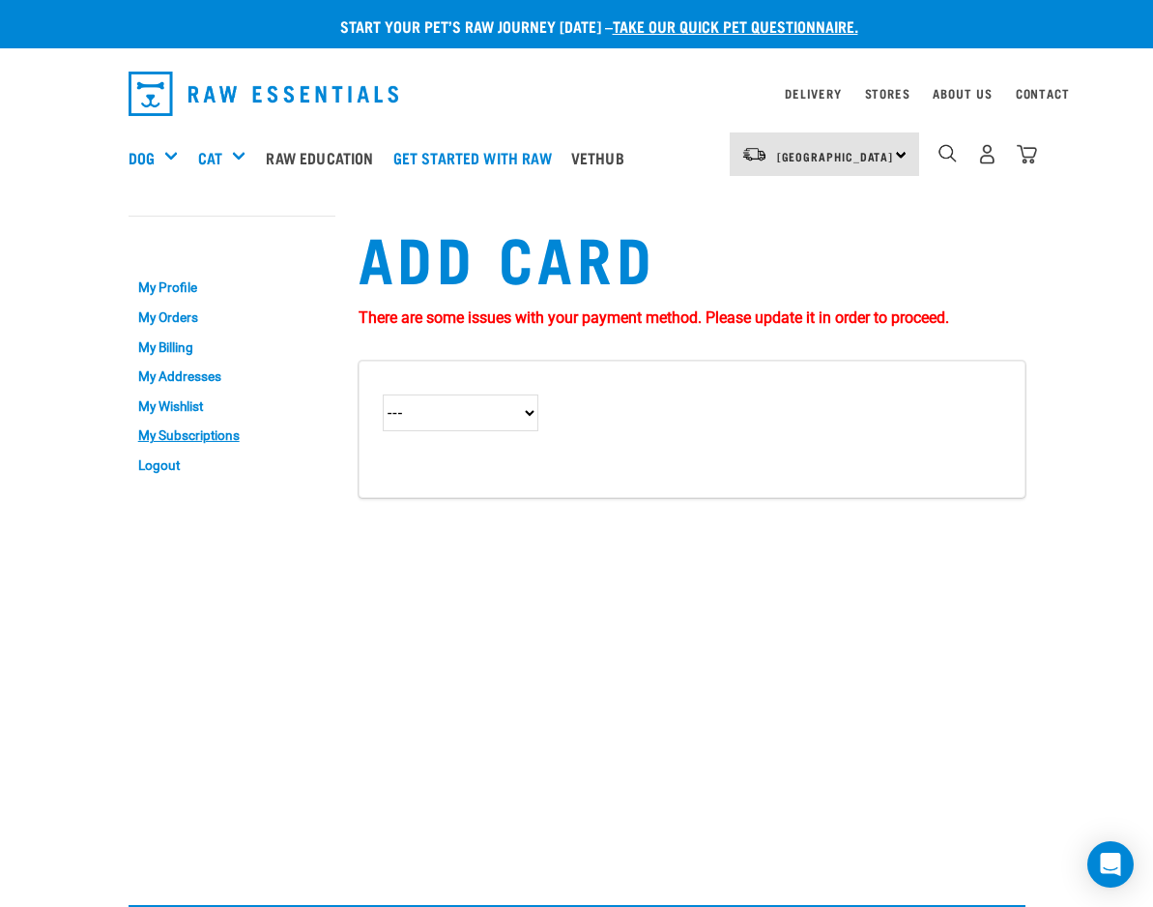
click at [531, 406] on select "--- Credit Card (Stripe)" at bounding box center [461, 412] width 156 height 37
select select "2"
click at [383, 394] on select "--- Credit Card (Stripe)" at bounding box center [461, 412] width 156 height 37
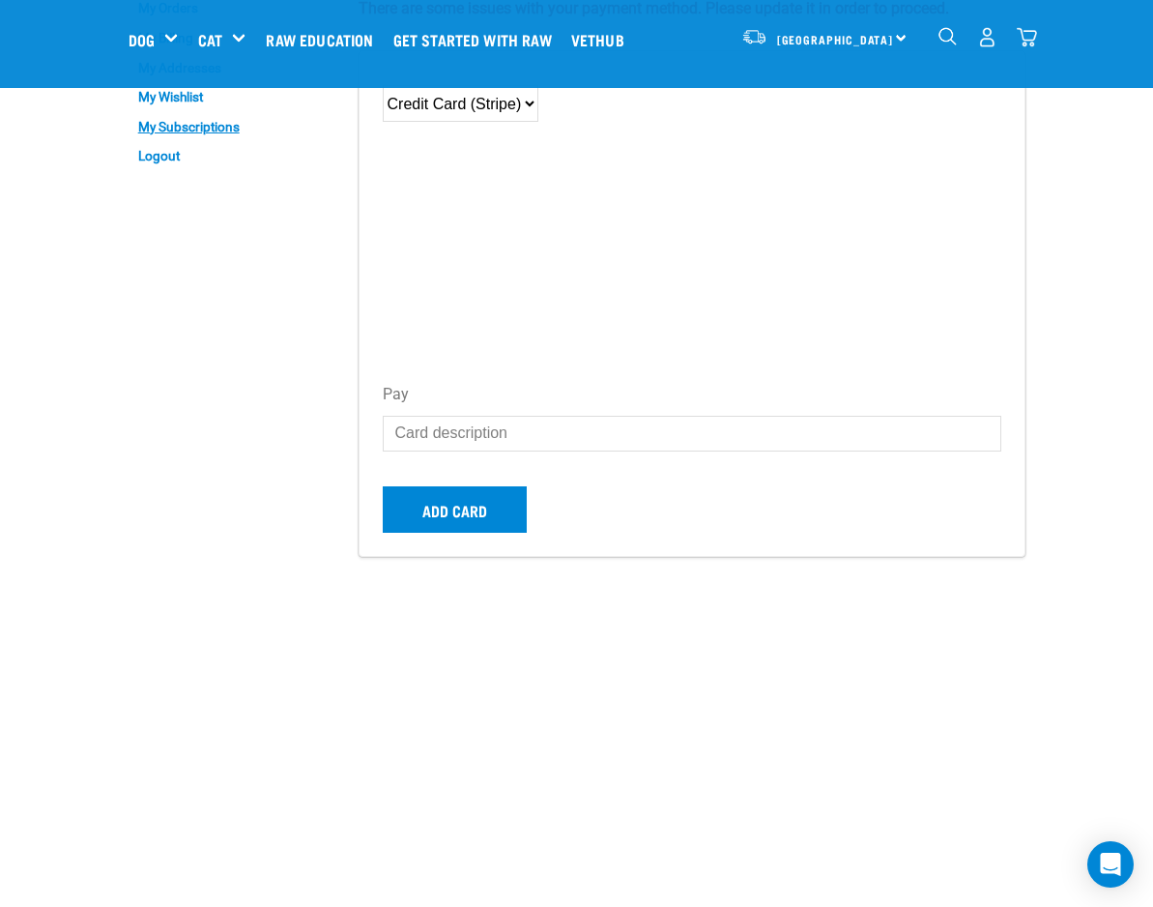
scroll to position [162, 0]
click at [475, 510] on button "Add card" at bounding box center [455, 508] width 144 height 46
